Goal: Information Seeking & Learning: Learn about a topic

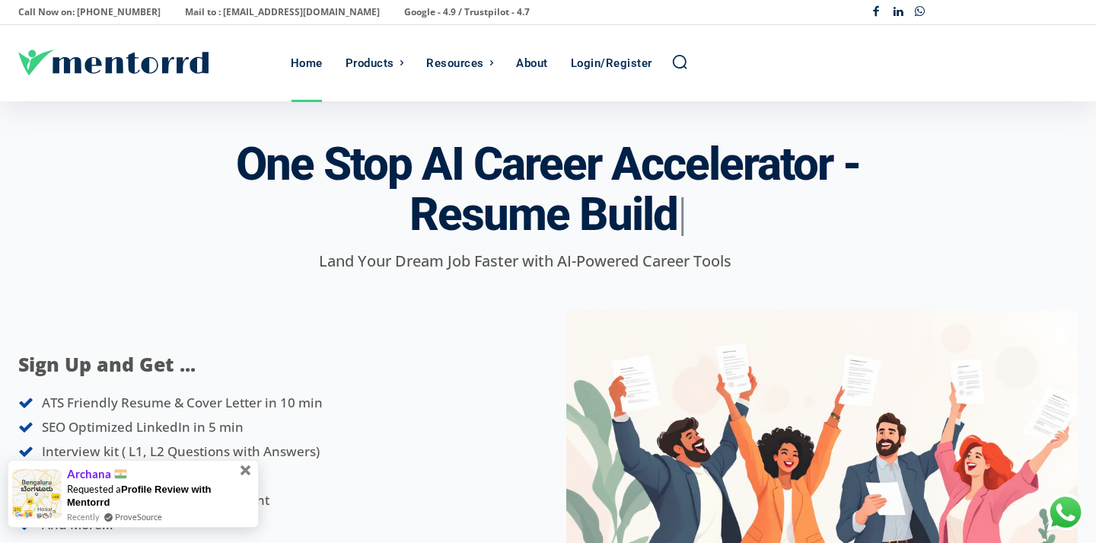
click at [247, 471] on span at bounding box center [246, 470] width 11 height 11
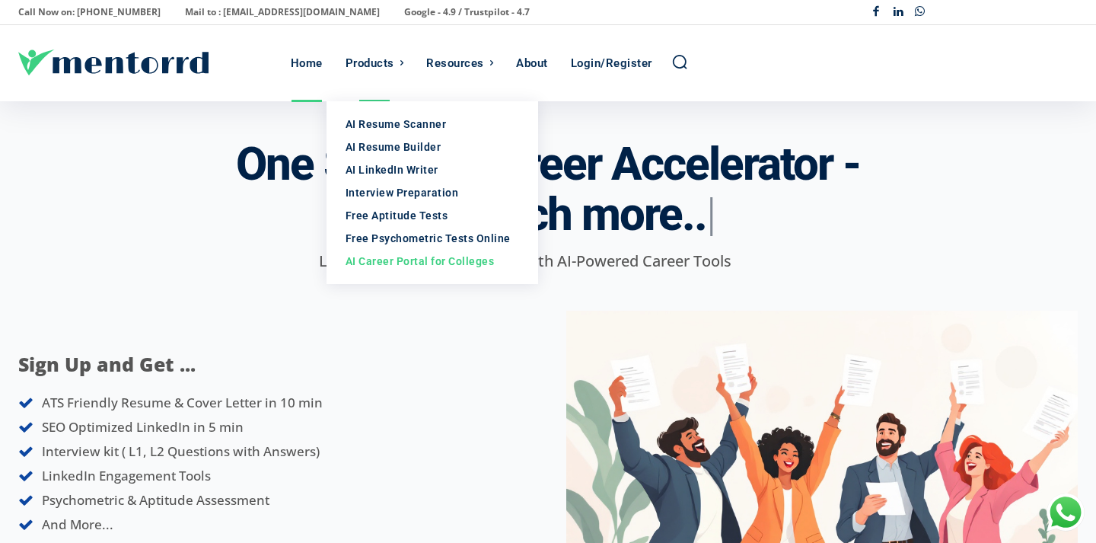
click at [438, 263] on div "AI Career Portal for Colleges" at bounding box center [433, 261] width 174 height 15
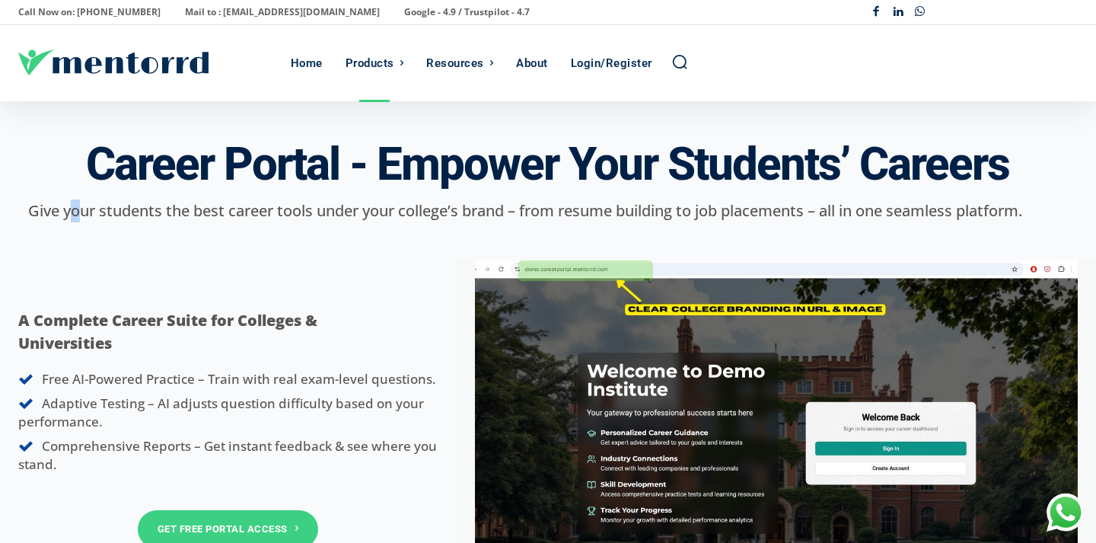
drag, startPoint x: 66, startPoint y: 214, endPoint x: 114, endPoint y: 206, distance: 48.6
click at [97, 207] on p "Give your students the best career tools under your college’s brand – from resu…" at bounding box center [525, 210] width 1014 height 23
click at [365, 260] on div "A Complete Career Suite for Colleges & Universities Free AI-Powered Practice – …" at bounding box center [548, 431] width 1096 height 356
click at [124, 56] on icon "Logo" at bounding box center [113, 62] width 190 height 26
